Goal: Task Accomplishment & Management: Use online tool/utility

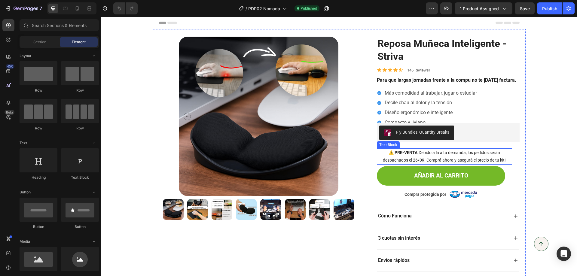
click at [423, 155] on p "⚠️ PRE-VENTA: Debido a la alta demanda, los pedidos serán despachados el 26/09.…" at bounding box center [444, 156] width 134 height 15
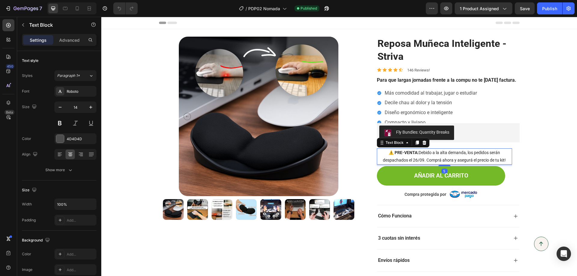
click at [415, 161] on span "⚠️ PRE-VENTA: Debido a la alta demanda, los pedidos serán despachados el 26/09.…" at bounding box center [444, 156] width 123 height 12
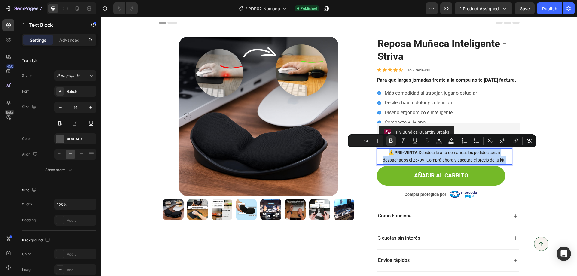
click at [416, 160] on span "⚠️ PRE-VENTA: Debido a la alta demanda, los pedidos serán despachados el 26/09.…" at bounding box center [444, 156] width 123 height 12
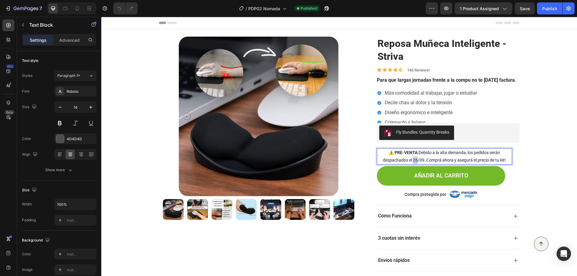
drag, startPoint x: 415, startPoint y: 159, endPoint x: 411, endPoint y: 159, distance: 4.0
click at [411, 159] on span "⚠️ PRE-VENTA: Debido a la alta demanda, los pedidos serán despachados el 26/09.…" at bounding box center [444, 156] width 123 height 12
click at [530, 162] on div "Product Images Reposa Muñeca Inteligente - Striva Product Title Icon Icon Icon …" at bounding box center [338, 161] width 475 height 265
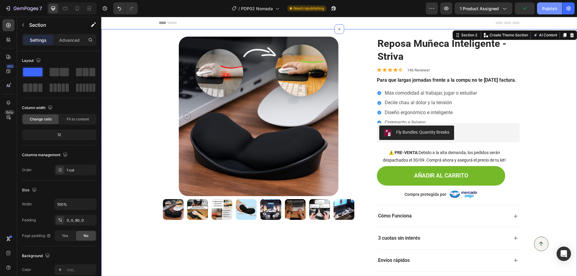
click at [543, 12] on button "Publish" at bounding box center [549, 8] width 25 height 12
click at [80, 7] on icon at bounding box center [77, 8] width 6 height 6
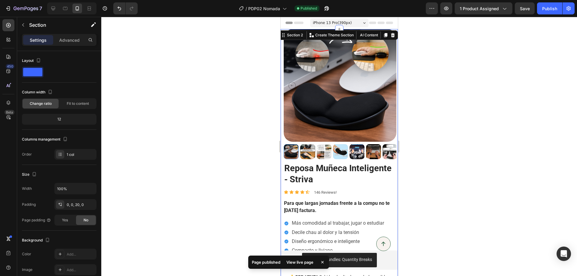
click at [547, 14] on div "7 / PDP02 Nomada Published Preview 1 product assigned Save Publish" at bounding box center [288, 8] width 577 height 17
